Goal: Task Accomplishment & Management: Use online tool/utility

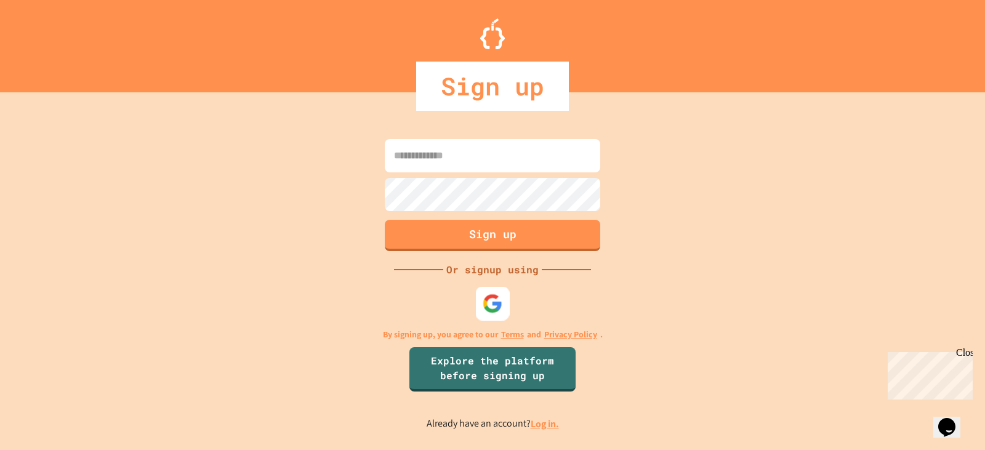
click at [503, 305] on div at bounding box center [493, 303] width 34 height 34
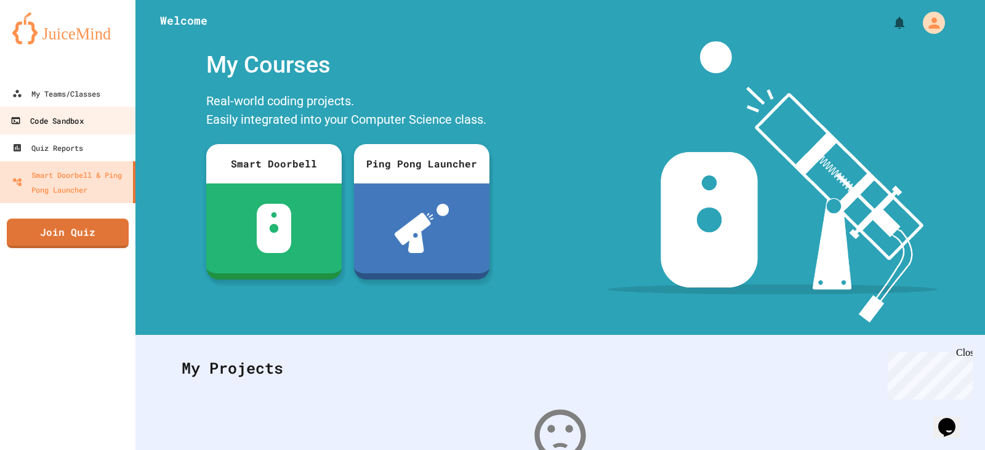
click at [59, 127] on div "Code Sandbox" at bounding box center [46, 120] width 73 height 15
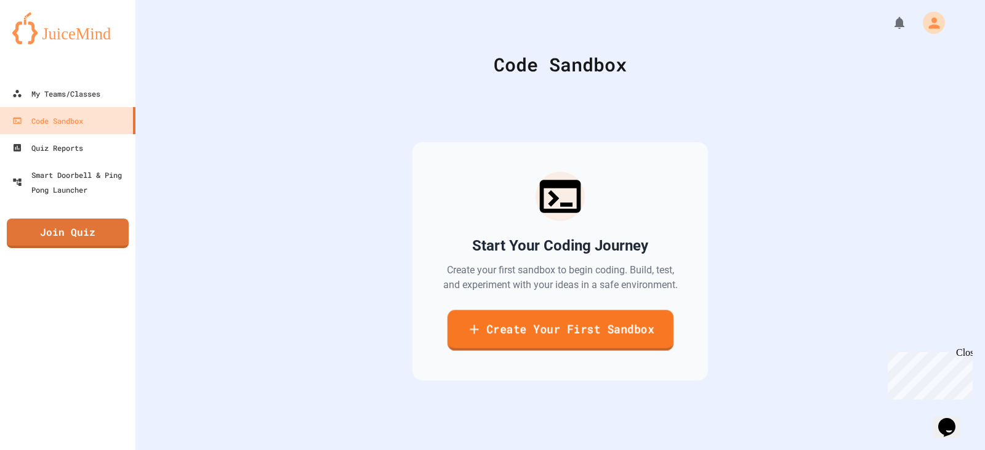
click at [530, 329] on link "Create Your First Sandbox" at bounding box center [560, 330] width 226 height 41
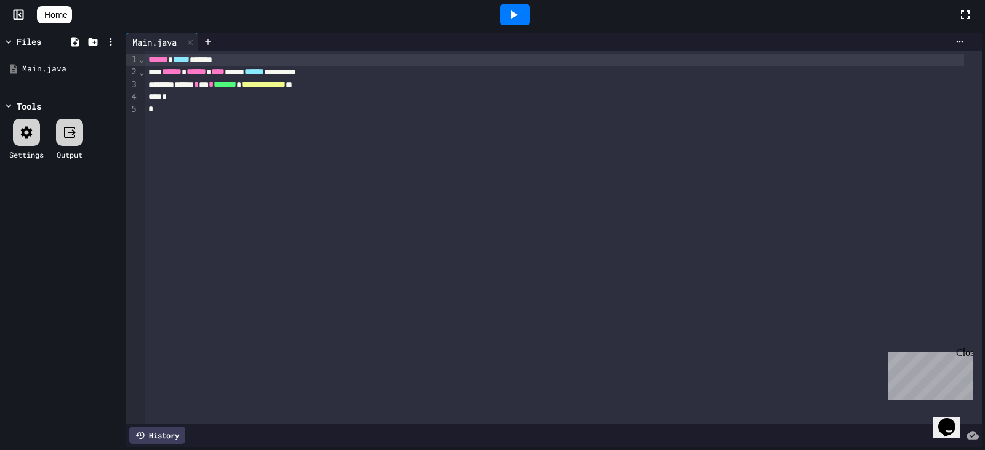
click at [286, 89] on span "**********" at bounding box center [263, 84] width 44 height 9
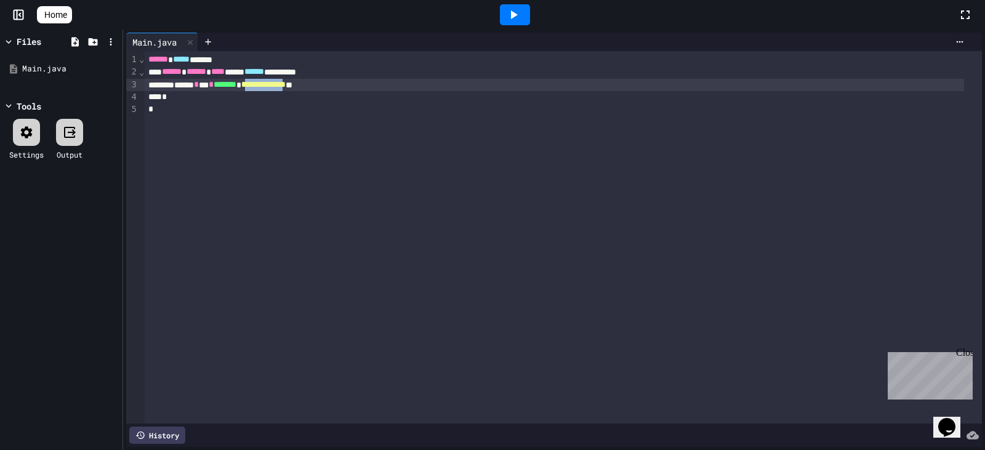
drag, startPoint x: 340, startPoint y: 89, endPoint x: 281, endPoint y: 90, distance: 58.5
click at [281, 89] on span "**********" at bounding box center [263, 84] width 44 height 9
click at [513, 6] on div at bounding box center [515, 14] width 30 height 21
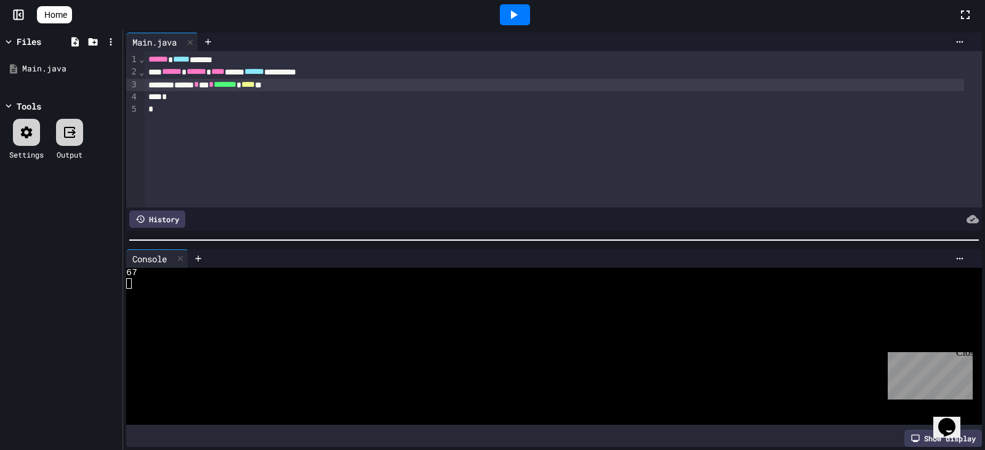
click at [530, 4] on div at bounding box center [515, 14] width 30 height 21
click at [532, 6] on div "Stop" at bounding box center [514, 14] width 57 height 23
click at [502, 6] on div at bounding box center [515, 14] width 42 height 33
click at [503, 9] on div at bounding box center [515, 14] width 42 height 33
click at [510, 12] on div at bounding box center [515, 14] width 30 height 21
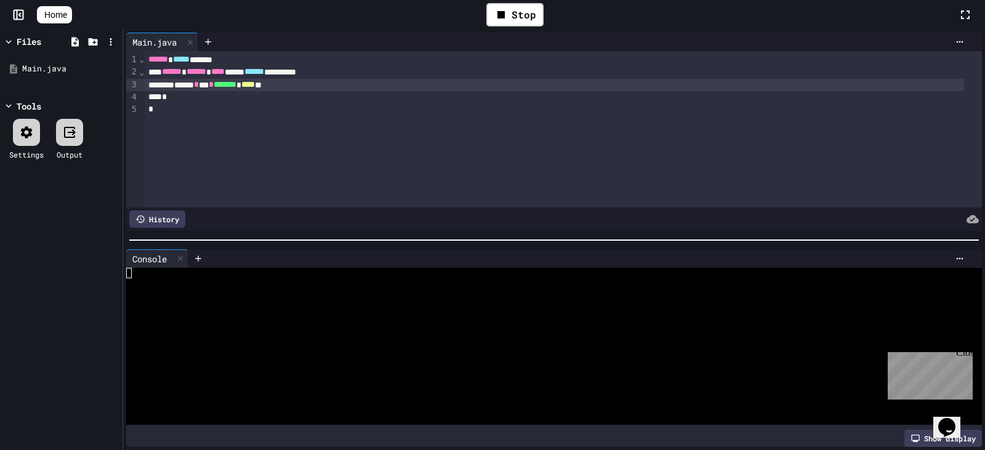
click at [451, 23] on div "Stop" at bounding box center [515, 15] width 886 height 36
click at [68, 7] on link "Home" at bounding box center [54, 14] width 35 height 17
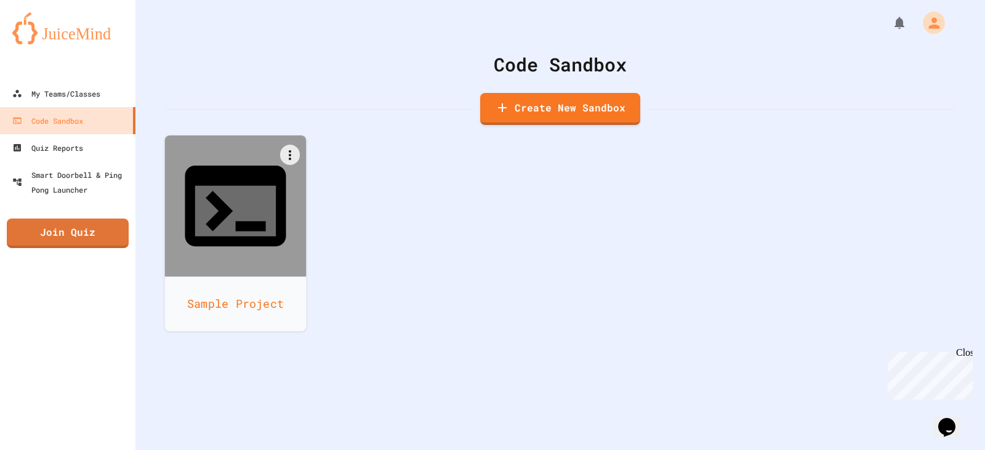
click at [198, 150] on div at bounding box center [236, 206] width 142 height 142
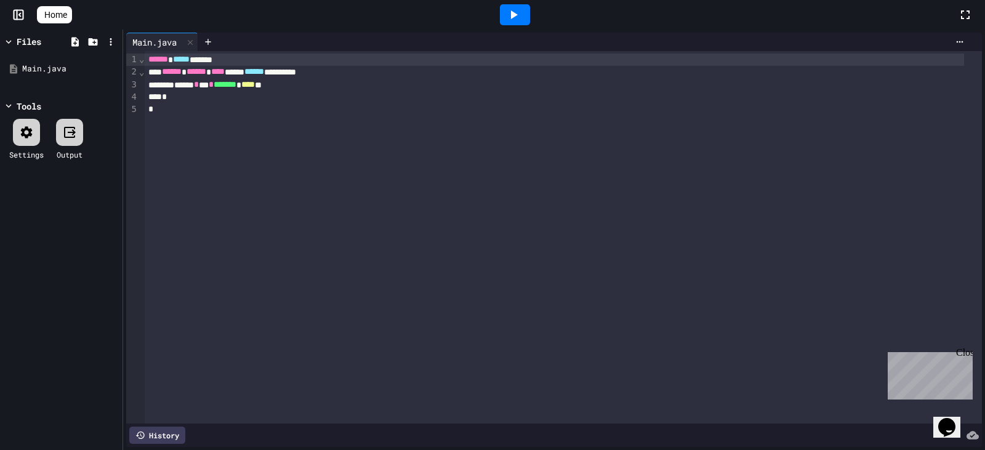
click at [255, 88] on span "****" at bounding box center [248, 84] width 14 height 9
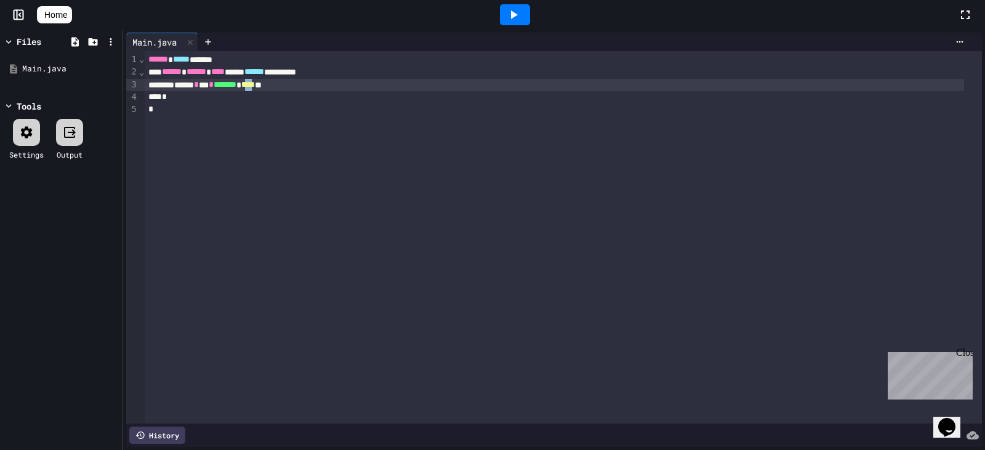
click at [255, 88] on span "****" at bounding box center [248, 84] width 14 height 9
click at [515, 20] on icon at bounding box center [513, 14] width 15 height 15
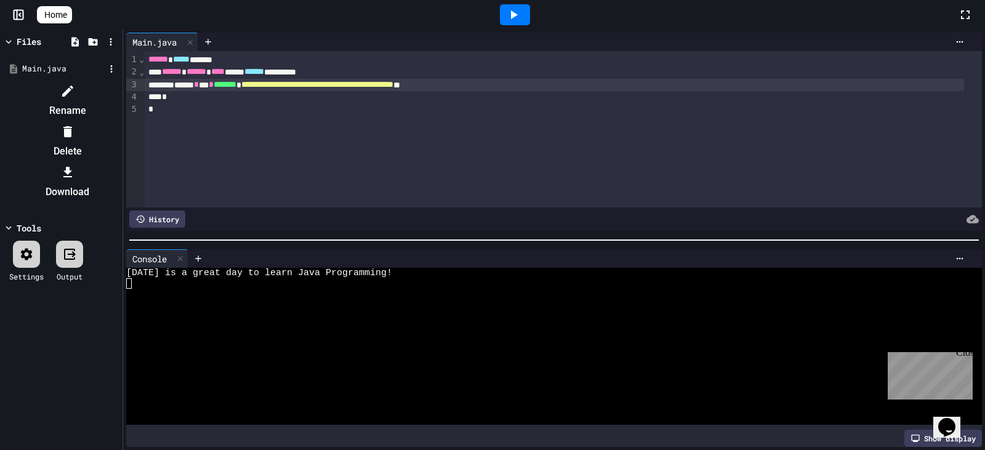
click at [51, 92] on li "Rename" at bounding box center [67, 100] width 104 height 39
click at [67, 81] on div at bounding box center [61, 81] width 116 height 0
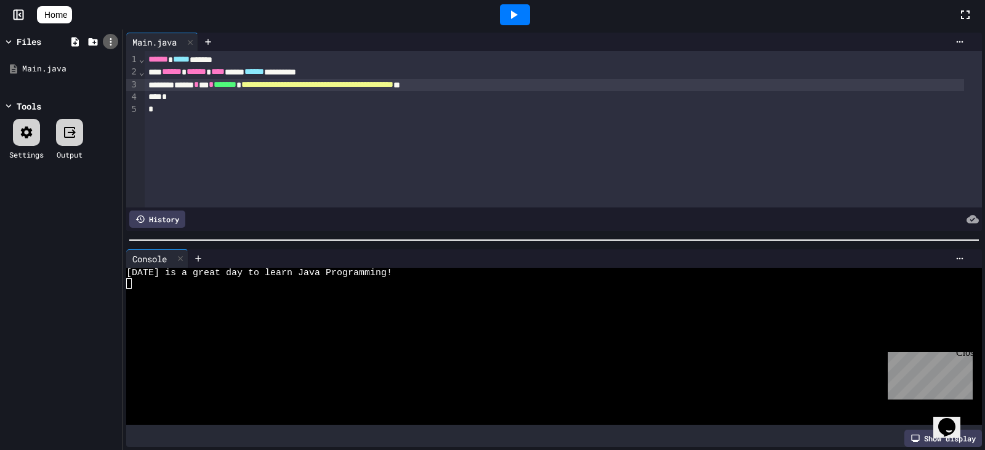
click at [105, 44] on icon at bounding box center [110, 41] width 11 height 11
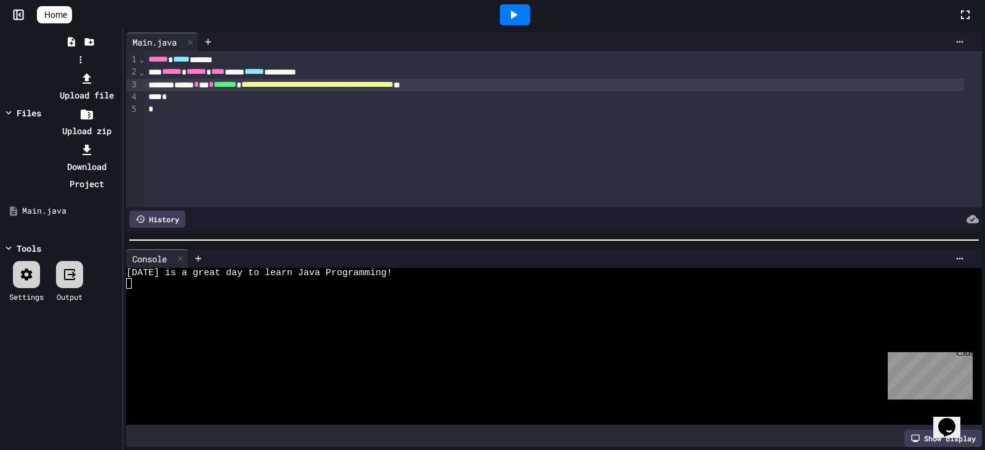
click at [119, 70] on div at bounding box center [80, 70] width 78 height 0
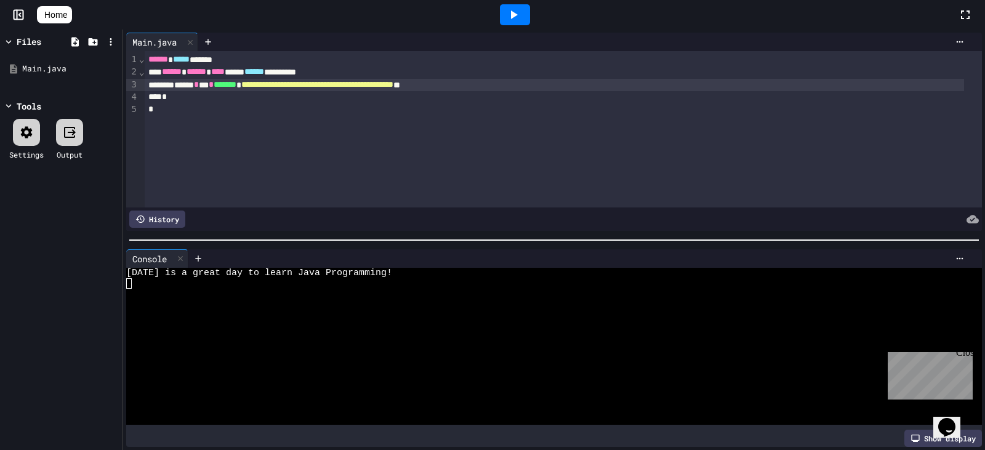
click at [72, 6] on link "Home" at bounding box center [54, 14] width 35 height 17
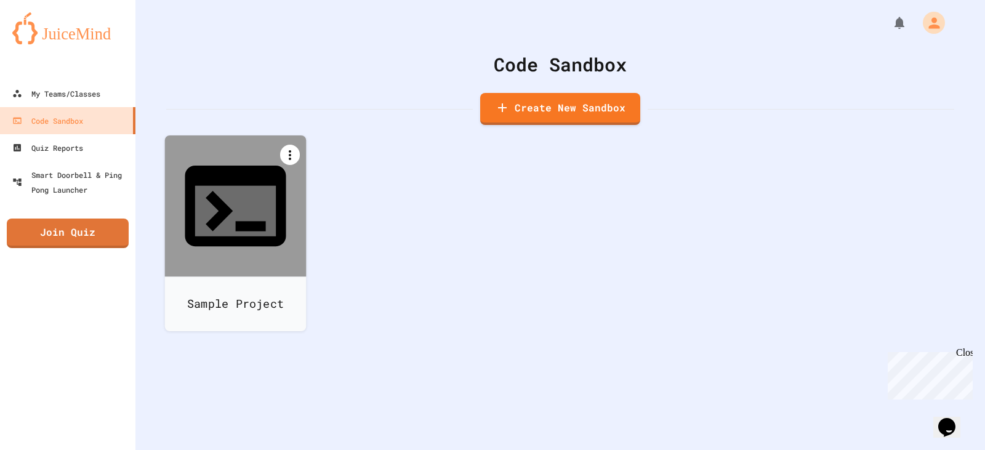
click at [288, 156] on icon at bounding box center [290, 155] width 15 height 15
click at [249, 336] on icon at bounding box center [241, 343] width 15 height 15
type input "**********"
